Goal: Navigation & Orientation: Find specific page/section

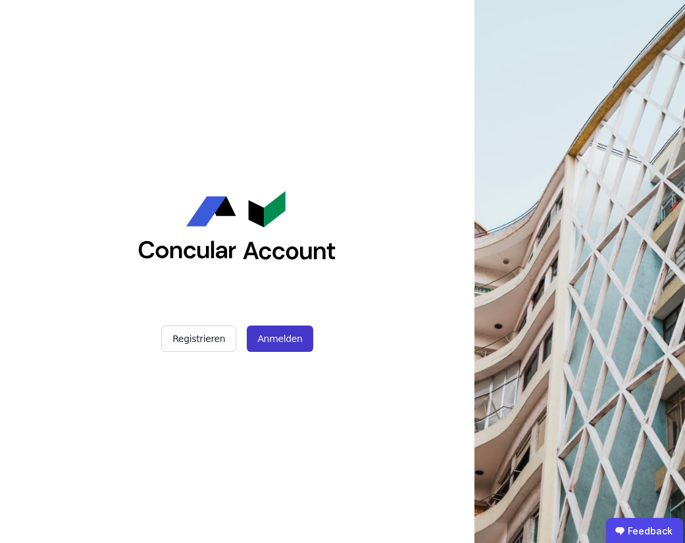
click at [292, 340] on button "Anmelden" at bounding box center [280, 338] width 66 height 26
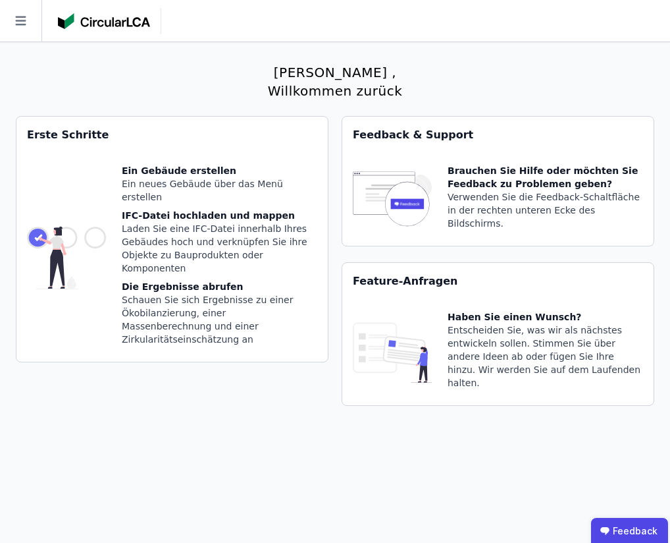
click at [260, 76] on h2 "[PERSON_NAME] , Willkommen zurück" at bounding box center [335, 81] width 151 height 37
click at [16, 23] on icon at bounding box center [20, 20] width 41 height 41
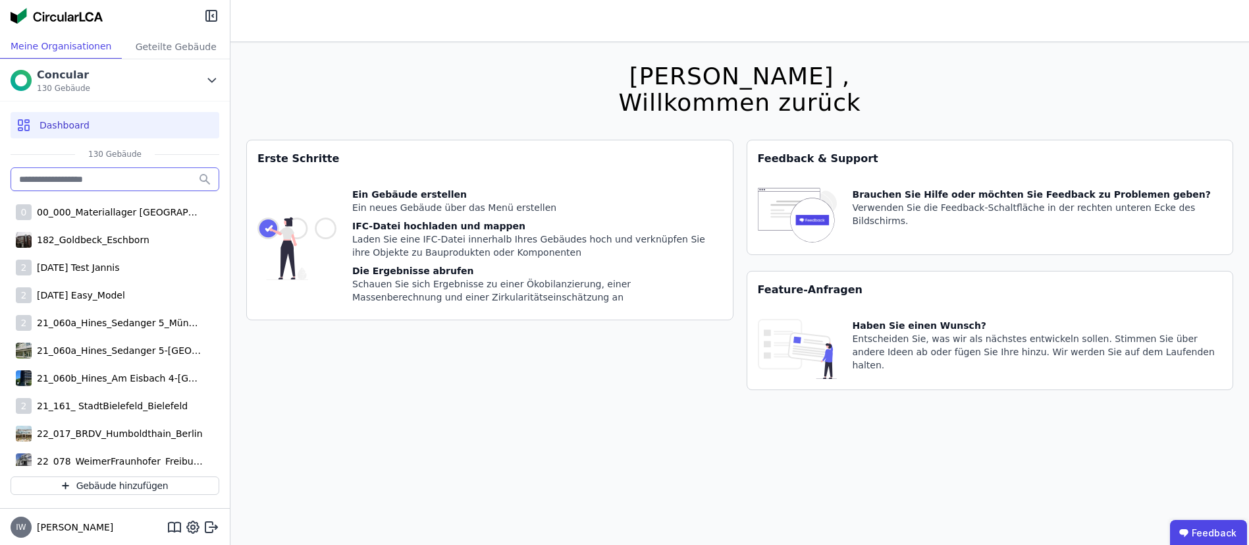
click at [68, 175] on input "text" at bounding box center [115, 179] width 209 height 24
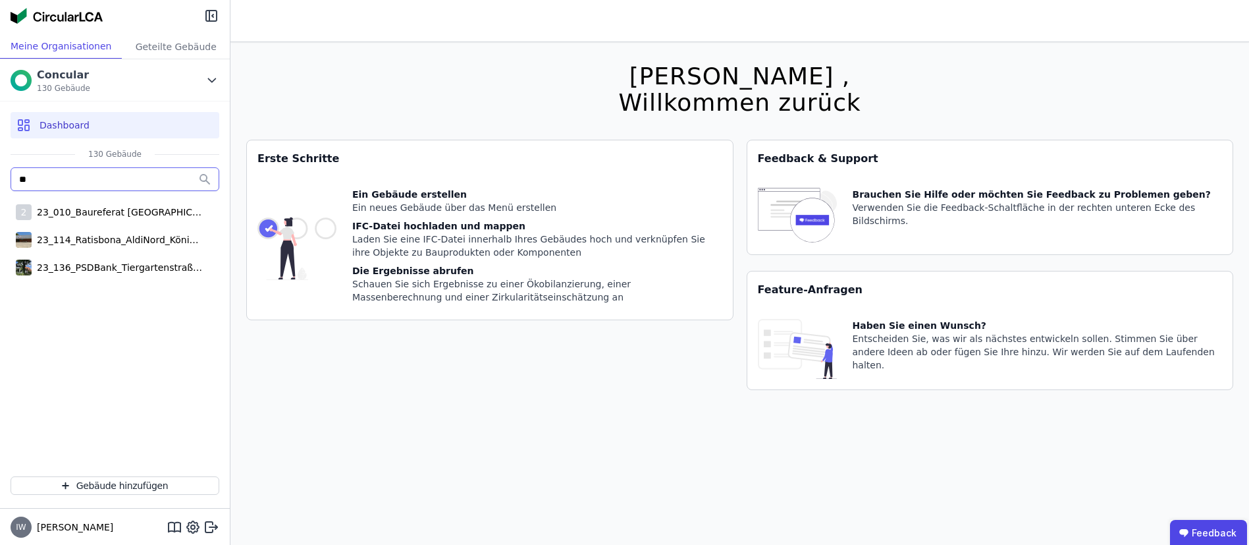
type input "*"
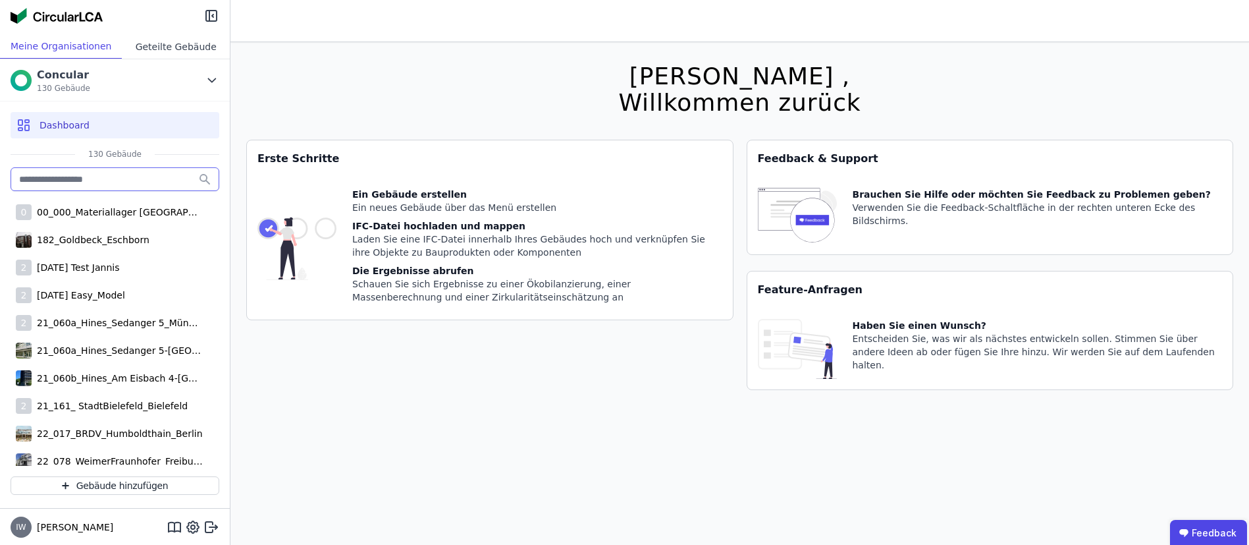
click at [163, 48] on div "Geteilte Gebäude" at bounding box center [176, 46] width 108 height 24
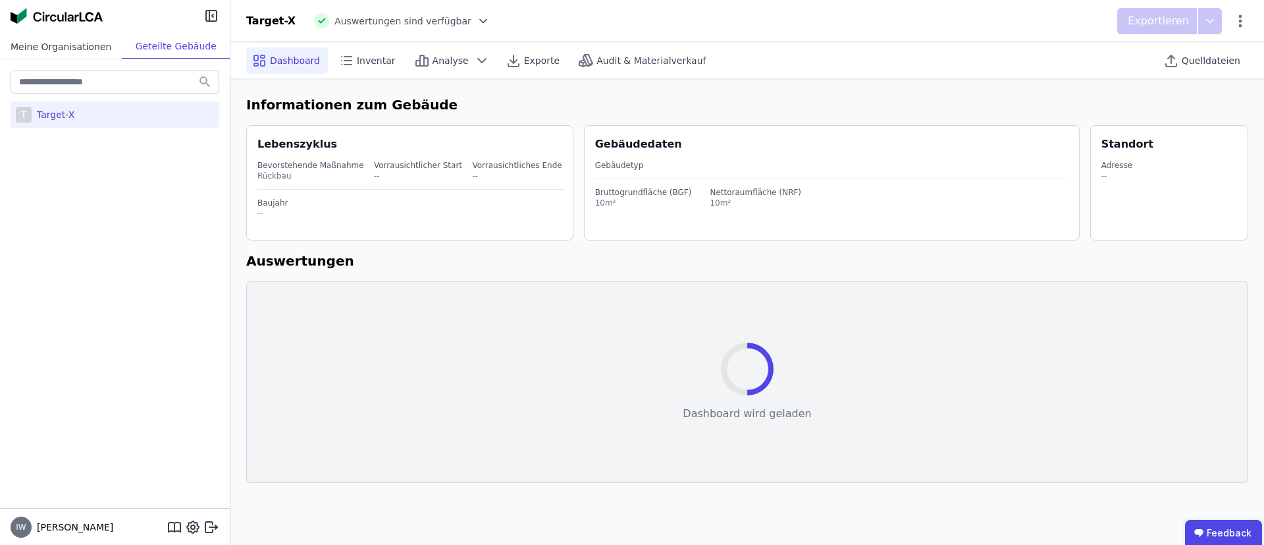
click at [90, 51] on div "Meine Organisationen" at bounding box center [61, 46] width 122 height 24
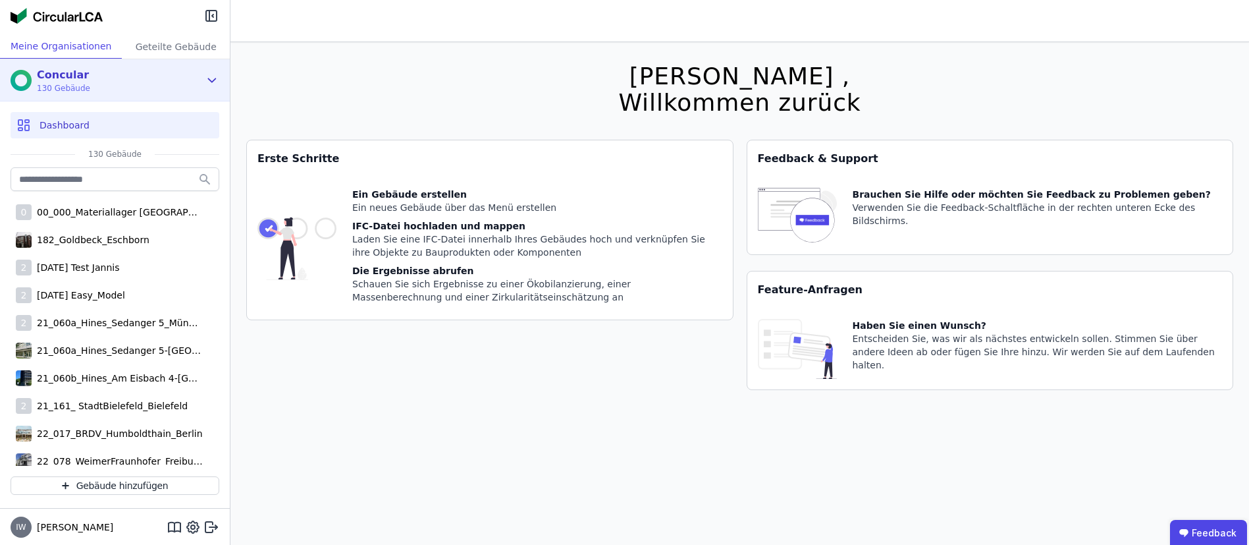
click at [209, 75] on icon at bounding box center [212, 80] width 14 height 16
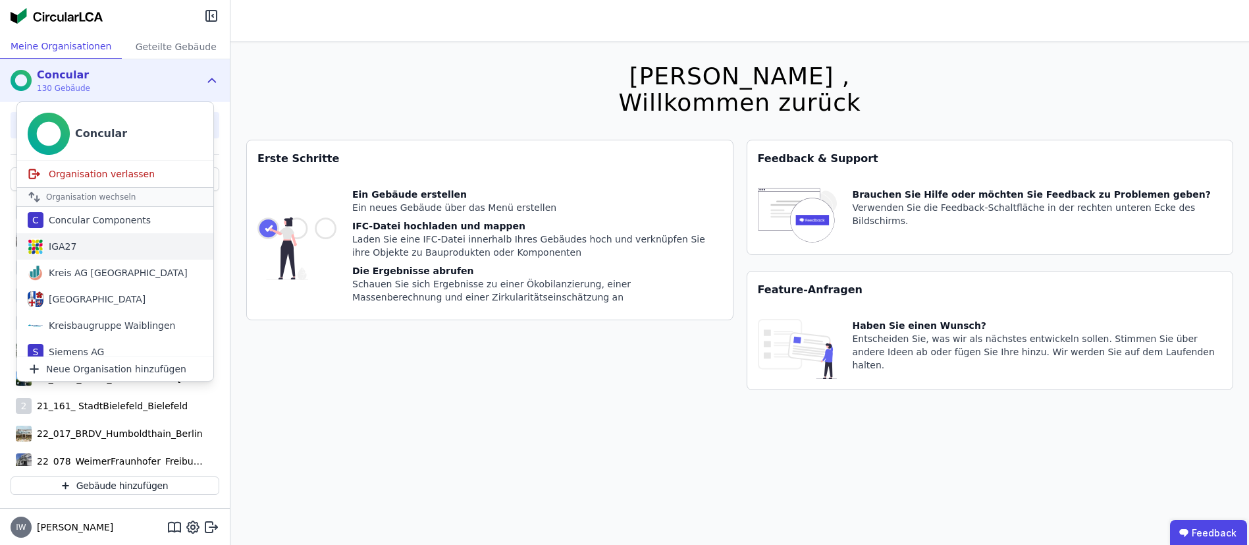
click at [72, 252] on div "IGA27" at bounding box center [59, 246] width 33 height 13
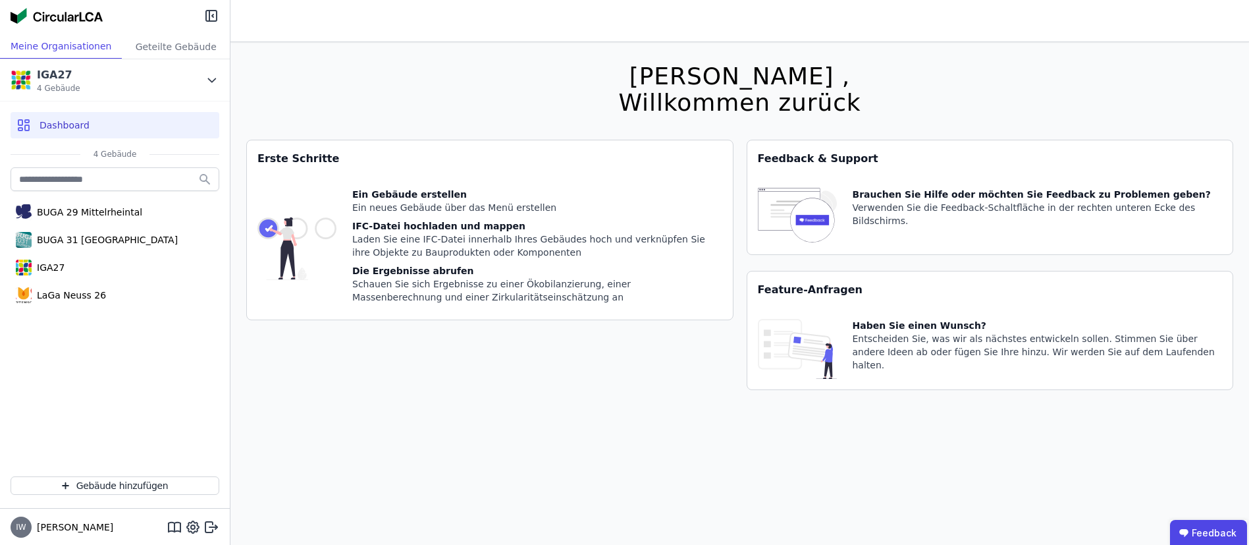
click at [87, 117] on div "Dashboard" at bounding box center [115, 125] width 209 height 26
click at [117, 221] on div "BUGA 29 Mittelrheintal" at bounding box center [115, 212] width 209 height 26
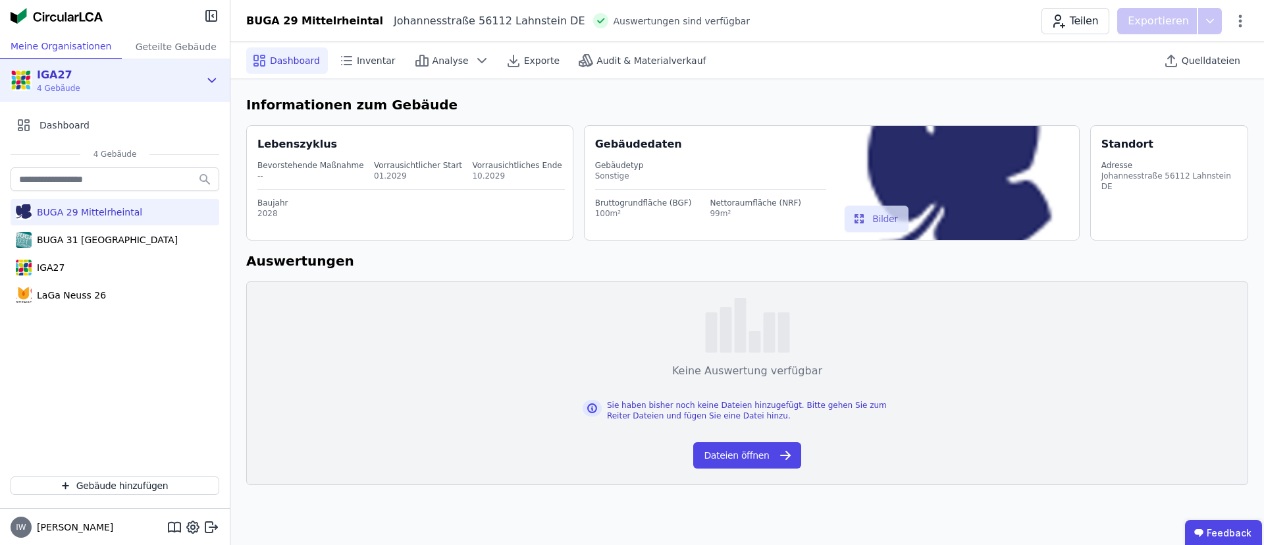
click at [70, 80] on div "IGA27" at bounding box center [58, 75] width 43 height 16
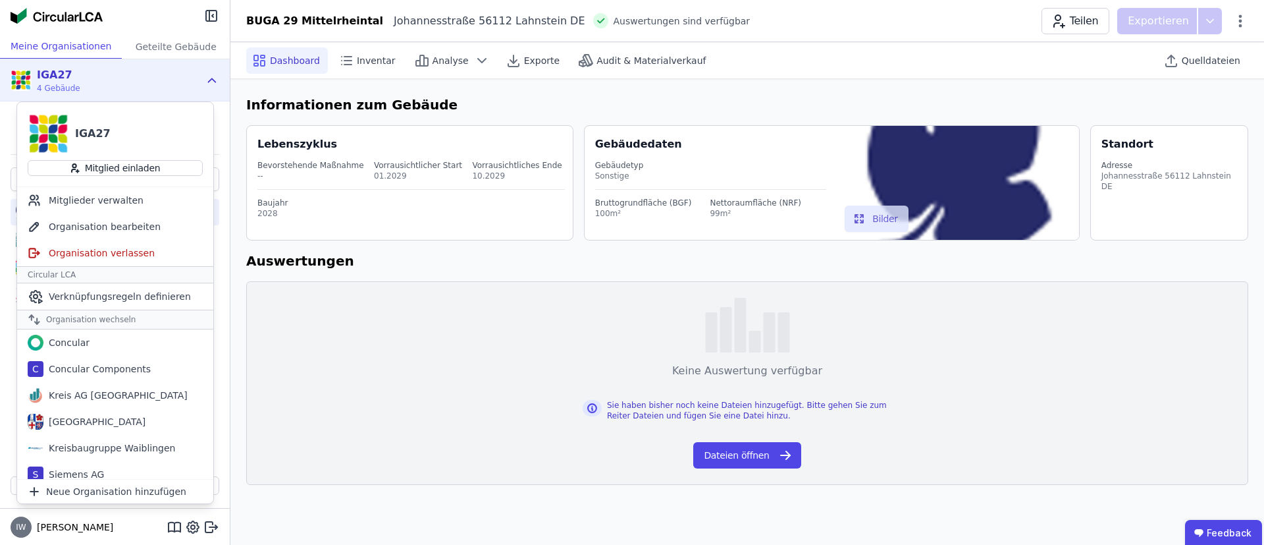
click at [92, 128] on div "IGA27" at bounding box center [93, 134] width 36 height 16
click at [61, 130] on img at bounding box center [49, 134] width 42 height 42
click at [49, 121] on img at bounding box center [49, 134] width 42 height 42
click at [59, 77] on div "IGA27" at bounding box center [58, 75] width 43 height 16
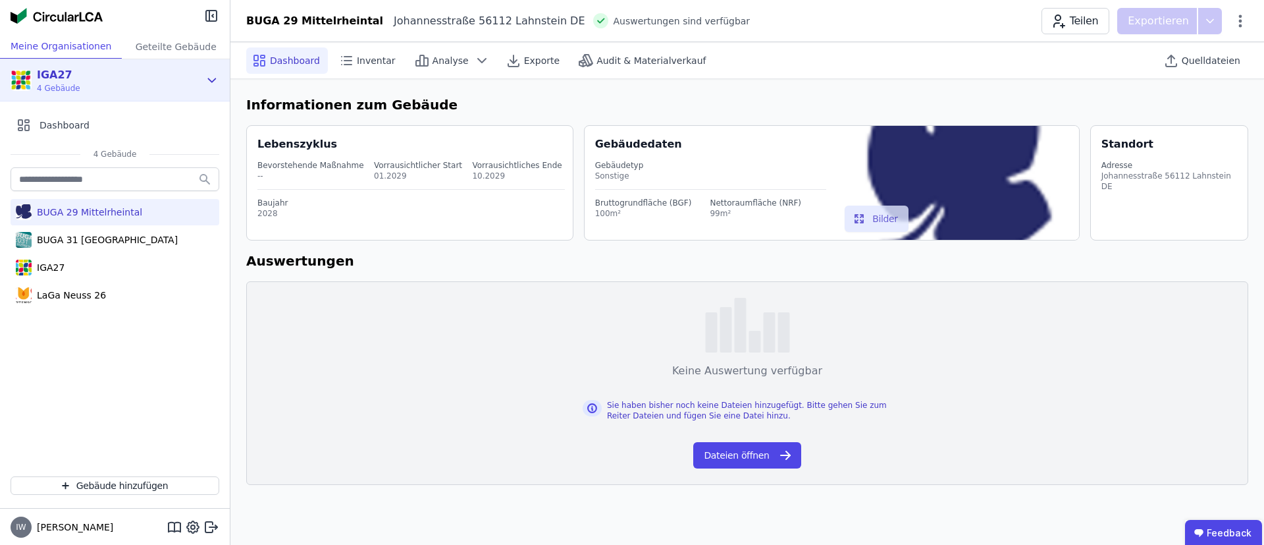
click at [59, 77] on div "IGA27" at bounding box center [58, 75] width 43 height 16
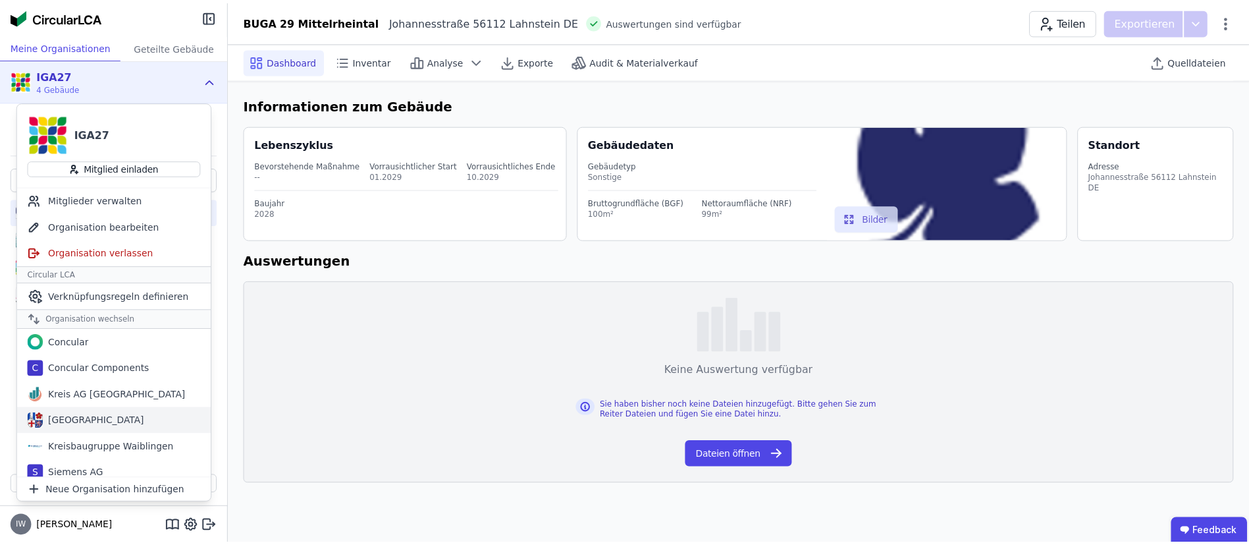
scroll to position [35, 0]
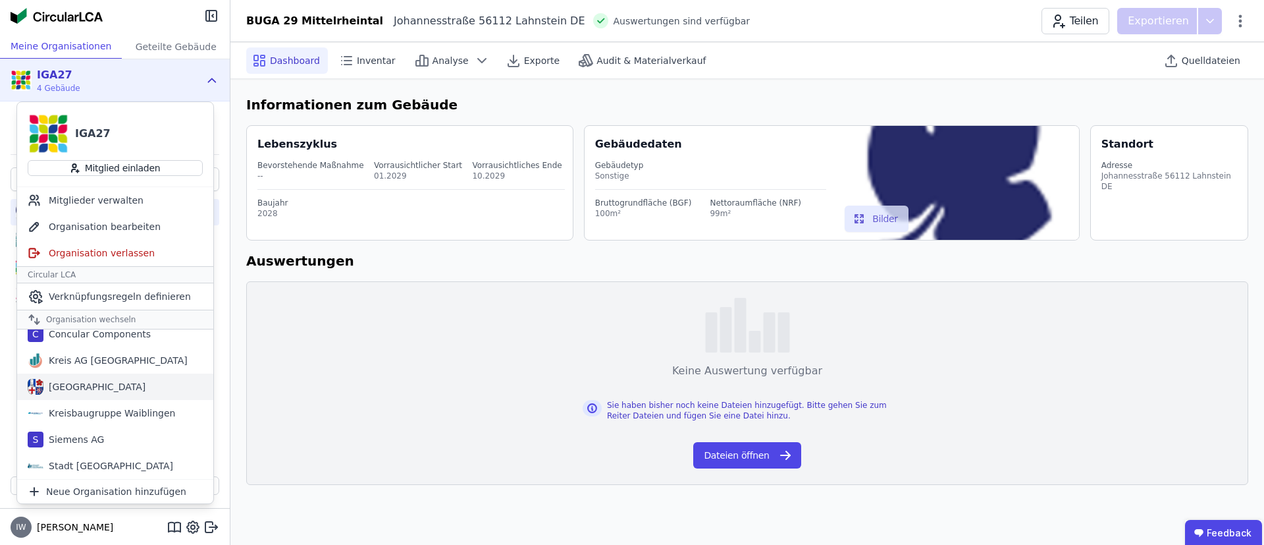
click at [78, 389] on div "[GEOGRAPHIC_DATA]" at bounding box center [94, 386] width 102 height 13
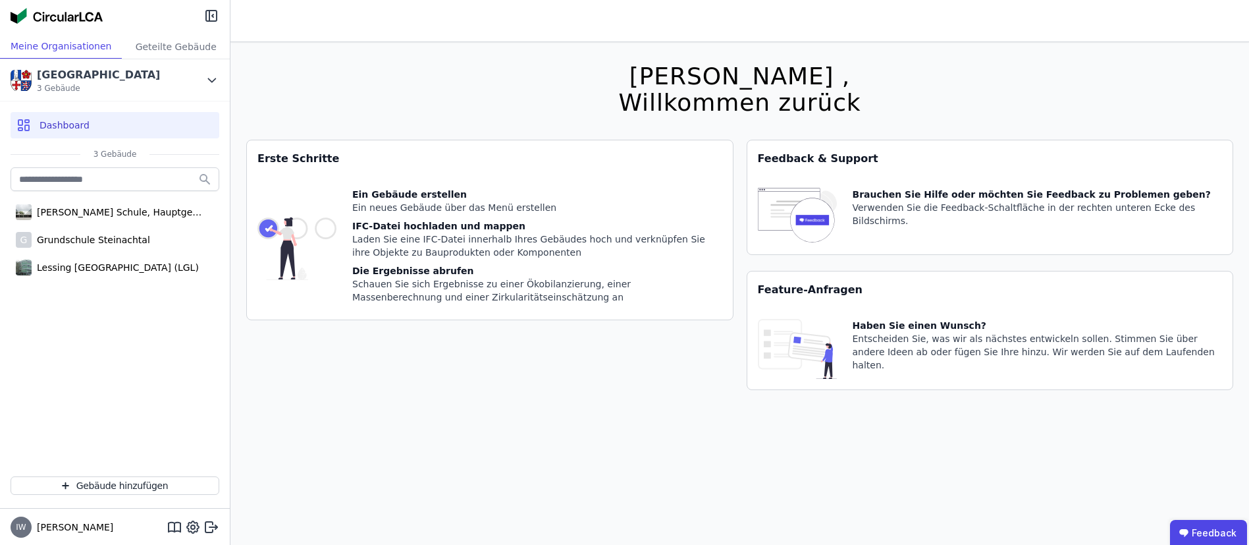
click at [101, 121] on div "Dashboard" at bounding box center [115, 125] width 209 height 26
click at [208, 72] on icon at bounding box center [212, 80] width 14 height 16
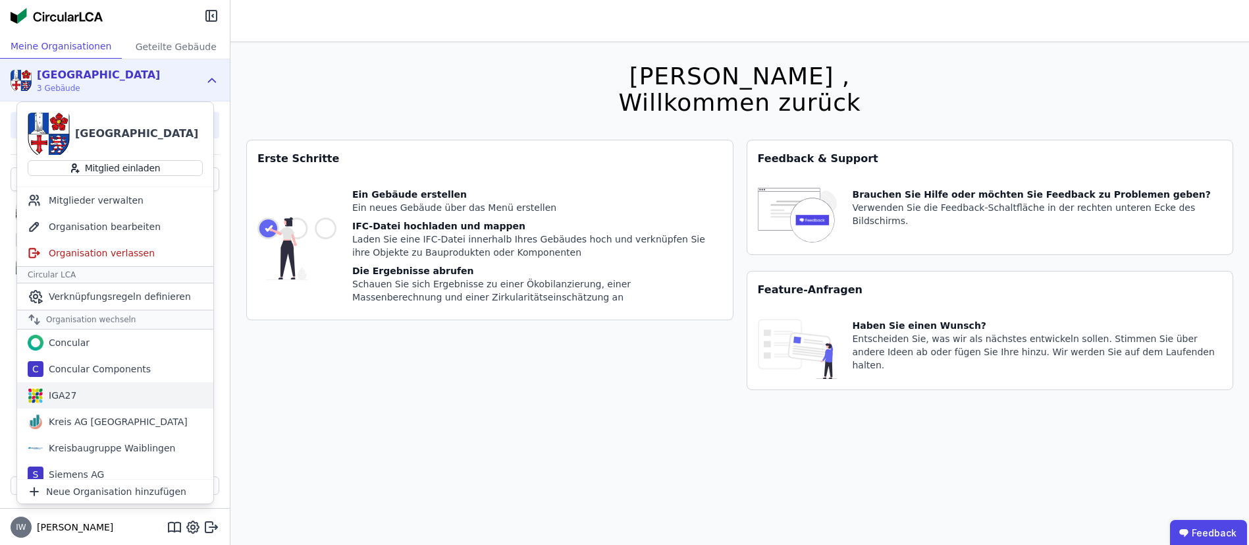
click at [61, 382] on div "IGA27" at bounding box center [115, 395] width 196 height 26
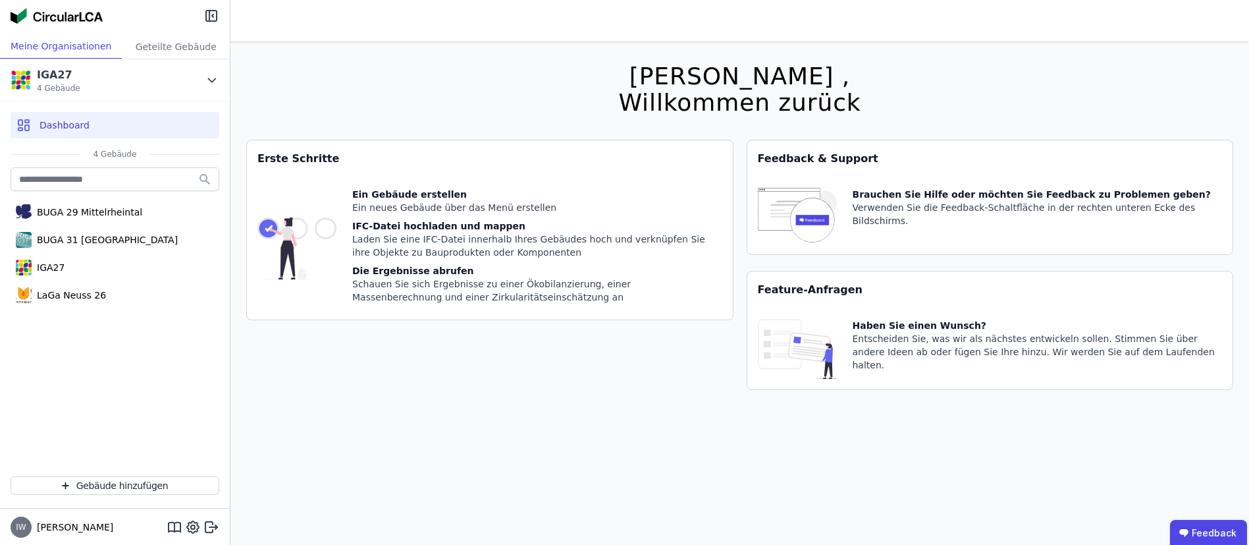
click at [68, 127] on span "Dashboard" at bounding box center [65, 125] width 50 height 13
